Goal: Navigation & Orientation: Find specific page/section

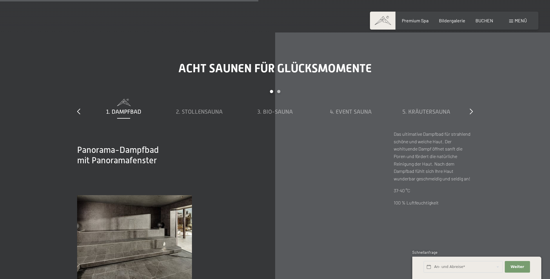
scroll to position [2086, 0]
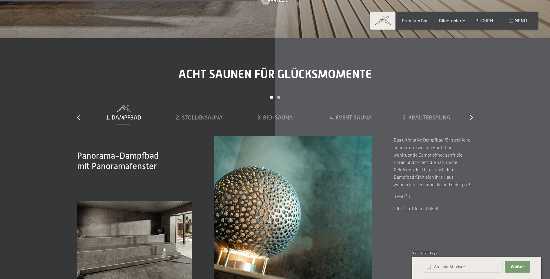
click at [473, 94] on div "Acht Saunen für Glücksmomente slide 1 to 5 of 8 1. Dampfbad 2. Stollensauna 3. …" at bounding box center [274, 180] width 439 height 227
click at [471, 114] on icon at bounding box center [470, 117] width 3 height 6
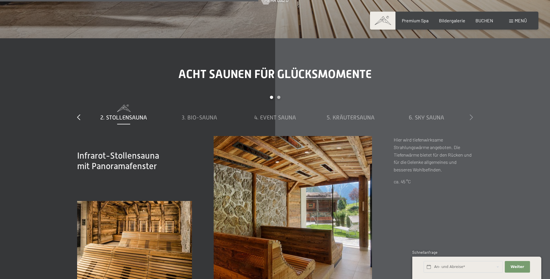
click at [471, 114] on icon at bounding box center [470, 117] width 3 height 6
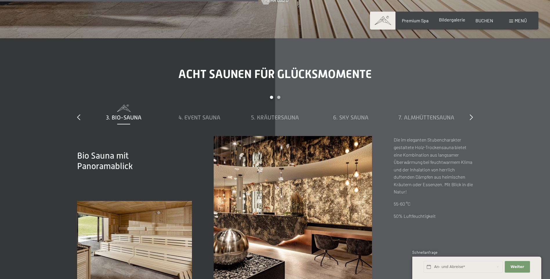
click at [447, 21] on span "Bildergalerie" at bounding box center [452, 20] width 26 height 6
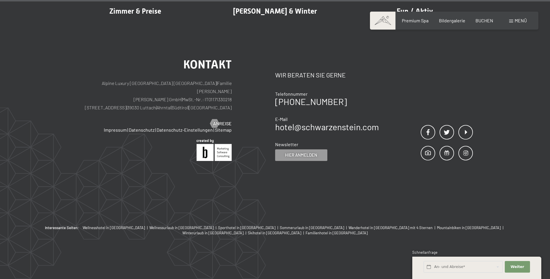
scroll to position [7390, 0]
